Goal: Check status: Check status

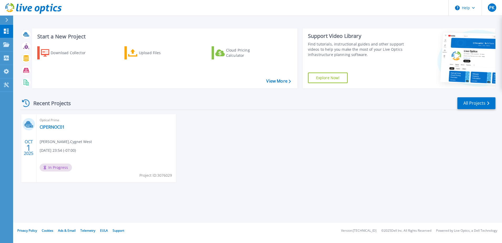
click at [77, 131] on div "Optical Prime CIPERNOC01 Pavan Kumar , Cygnet West 09/30/2025, 23:54 (-07:00) I…" at bounding box center [106, 148] width 139 height 68
click at [55, 128] on link "CIPERNOC01" at bounding box center [52, 126] width 25 height 5
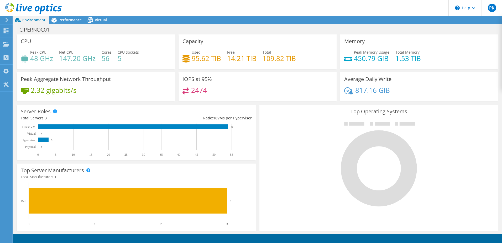
scroll to position [53, 0]
drag, startPoint x: 56, startPoint y: 16, endPoint x: 56, endPoint y: 19, distance: 3.7
click at [56, 16] on div at bounding box center [31, 9] width 62 height 18
click at [60, 21] on span "Performance" at bounding box center [70, 19] width 23 height 5
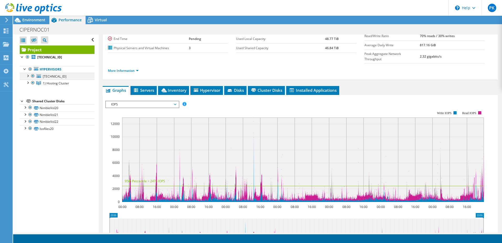
click at [29, 75] on div at bounding box center [27, 75] width 5 height 5
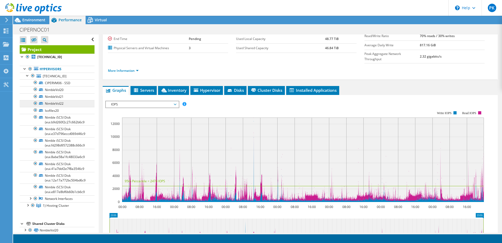
scroll to position [0, 0]
click at [95, 23] on div "Virtual" at bounding box center [98, 20] width 25 height 8
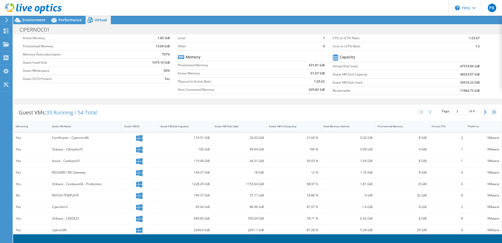
scroll to position [30, 0]
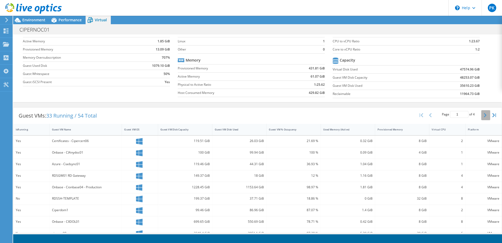
click at [482, 118] on button "button" at bounding box center [485, 115] width 9 height 10
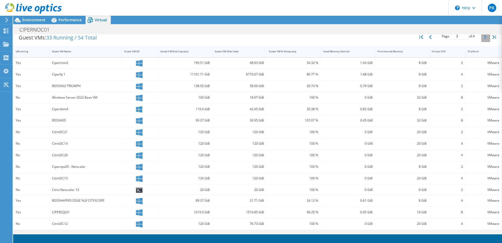
scroll to position [0, 0]
click at [483, 38] on button "button" at bounding box center [485, 37] width 9 height 10
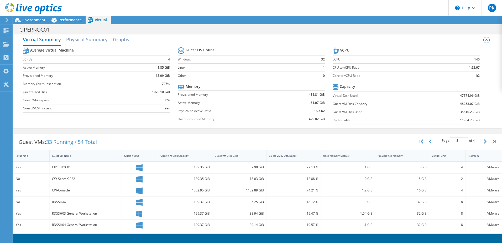
scroll to position [79, 0]
click at [481, 141] on button "button" at bounding box center [485, 141] width 9 height 10
type input "4"
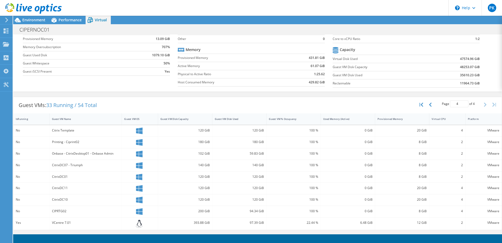
scroll to position [73, 0]
